Goal: Transaction & Acquisition: Purchase product/service

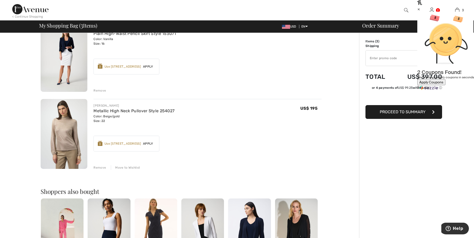
scroll to position [142, 0]
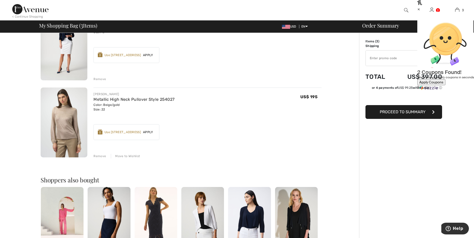
click at [99, 155] on div "Remove" at bounding box center [99, 156] width 13 height 5
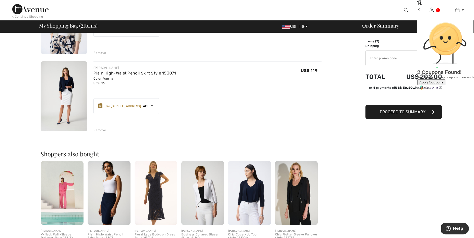
scroll to position [36, 0]
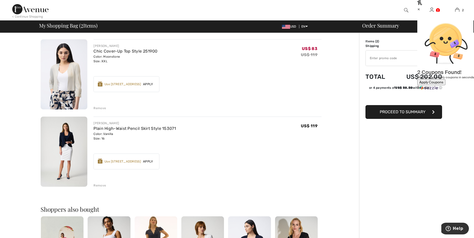
click at [101, 185] on div "Remove" at bounding box center [99, 185] width 13 height 5
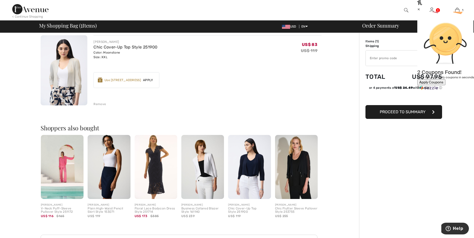
click at [396, 109] on button "Proceed to Summary" at bounding box center [404, 112] width 77 height 14
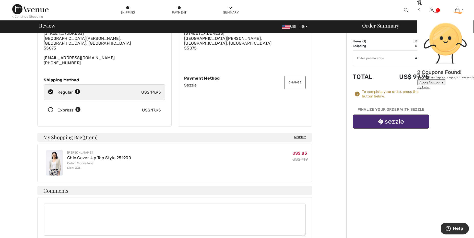
click at [357, 123] on button "button" at bounding box center [391, 122] width 77 height 14
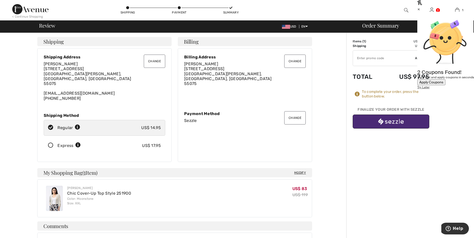
click at [292, 111] on button "Change" at bounding box center [294, 117] width 21 height 13
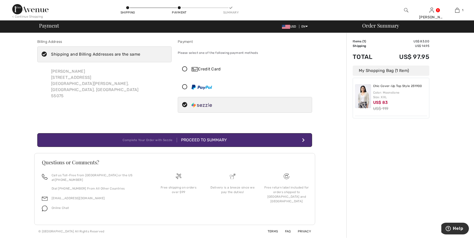
click at [209, 89] on img at bounding box center [202, 87] width 20 height 5
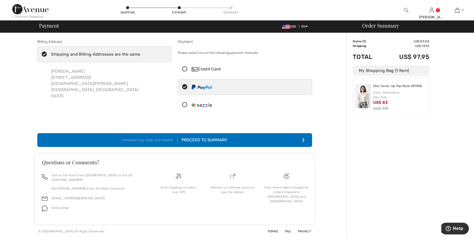
click at [205, 104] on img at bounding box center [202, 105] width 20 height 5
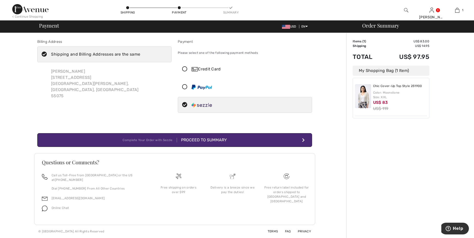
click at [203, 93] on div at bounding box center [243, 86] width 130 height 15
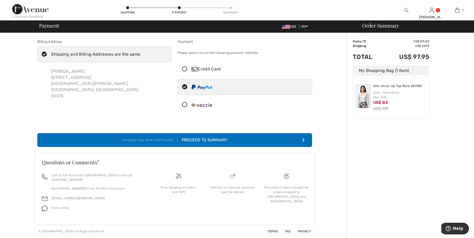
click at [205, 68] on div "Credit Card" at bounding box center [250, 69] width 117 height 6
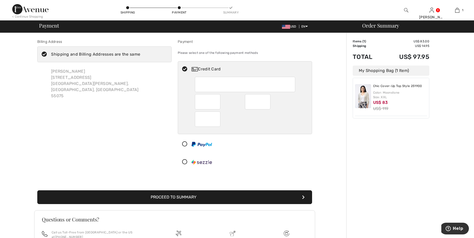
click at [190, 194] on button "Proceed to Summary" at bounding box center [174, 198] width 275 height 14
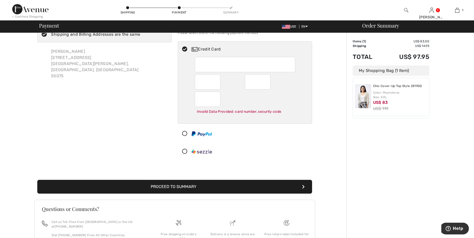
scroll to position [20, 0]
click at [193, 152] on img at bounding box center [202, 151] width 20 height 5
radio input "true"
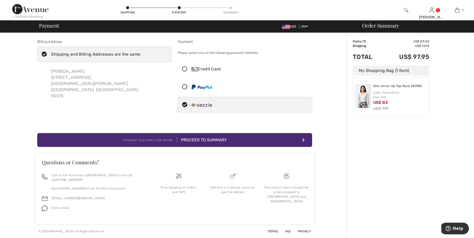
scroll to position [0, 0]
click at [198, 137] on div "Proceed to Summary" at bounding box center [202, 140] width 50 height 6
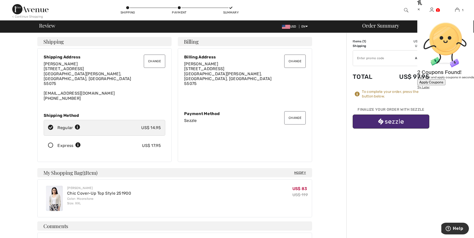
click at [419, 80] on div "Apply Coupons" at bounding box center [431, 82] width 24 height 4
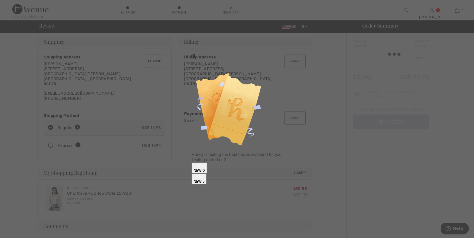
type input "NEW10"
type input "NEW15"
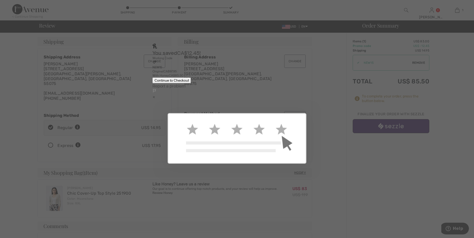
click at [191, 83] on button "Continue to Checkout" at bounding box center [172, 80] width 39 height 6
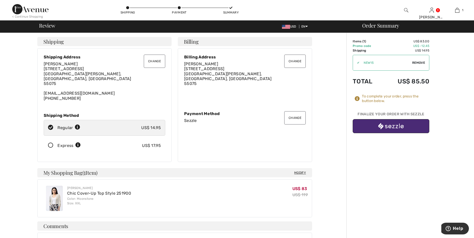
click at [367, 99] on div "To complete your order, press the button below." at bounding box center [395, 98] width 67 height 9
click at [365, 121] on button "button" at bounding box center [391, 126] width 77 height 14
